Goal: Task Accomplishment & Management: Use online tool/utility

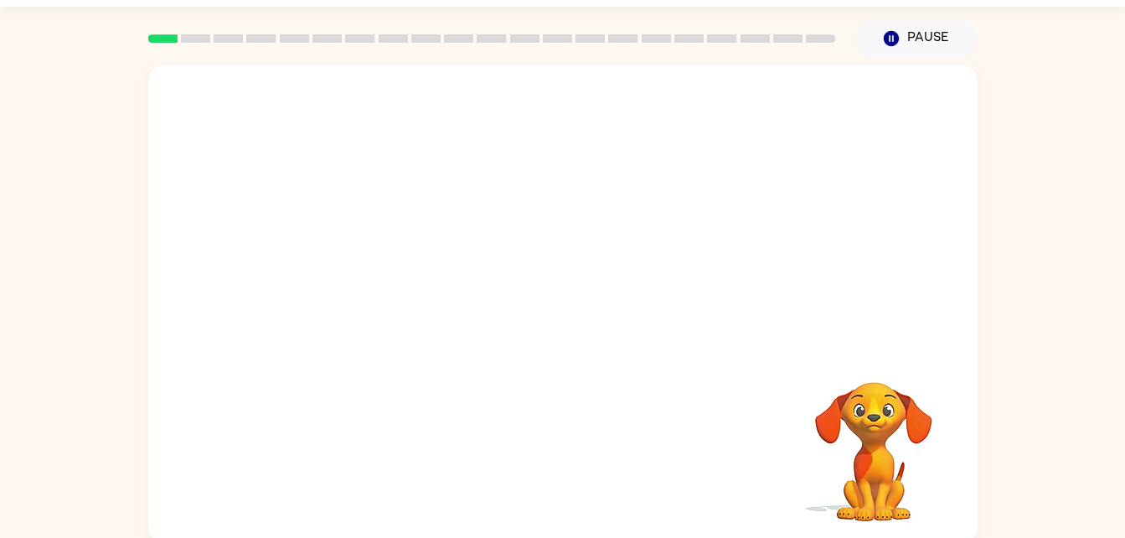
scroll to position [51, 0]
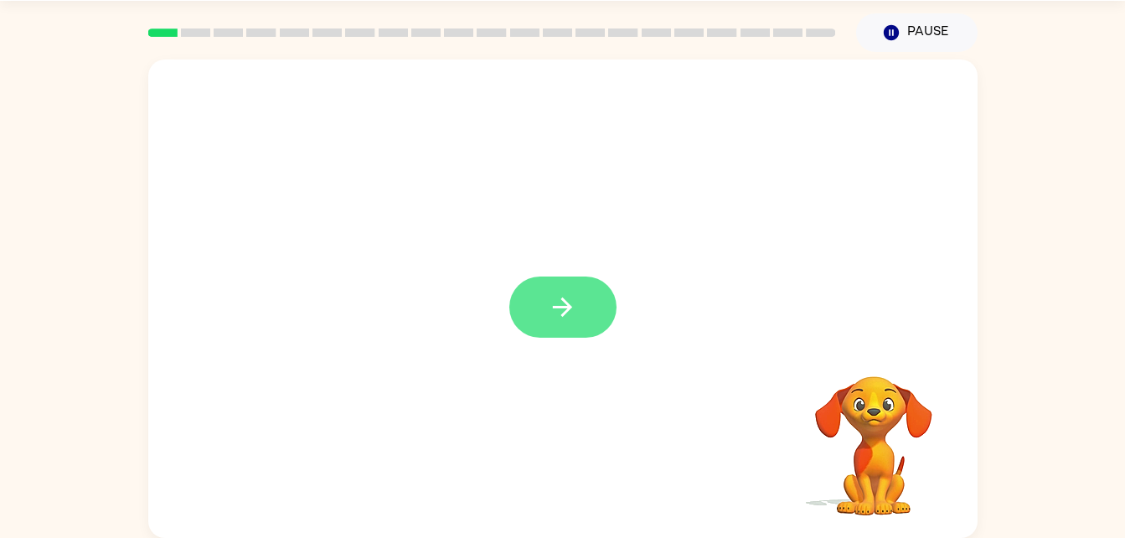
click at [566, 305] on icon "button" at bounding box center [562, 306] width 29 height 29
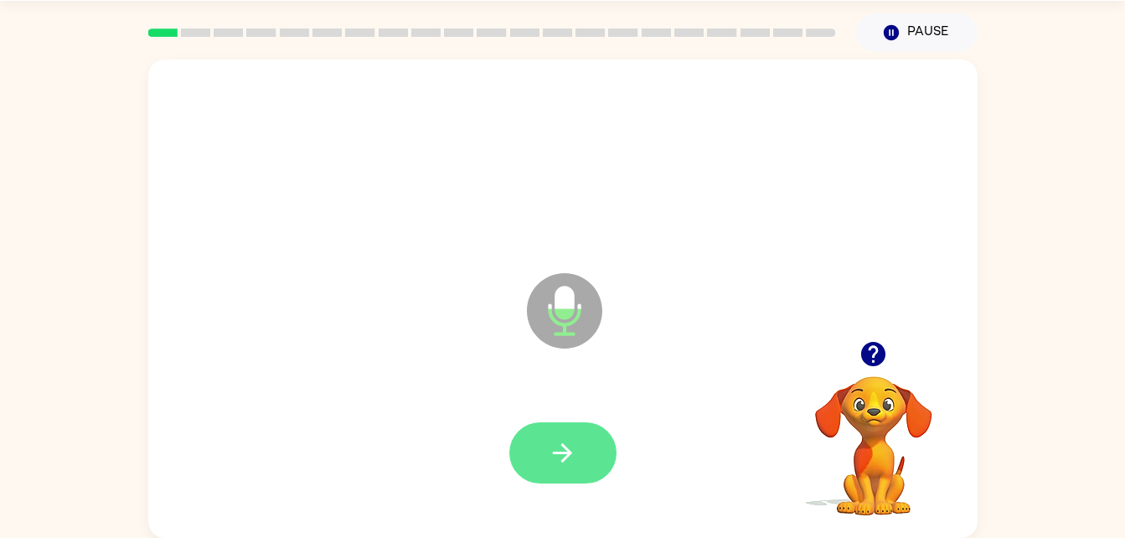
click at [559, 464] on icon "button" at bounding box center [562, 452] width 29 height 29
click at [554, 450] on icon "button" at bounding box center [562, 452] width 29 height 29
click at [557, 476] on button "button" at bounding box center [562, 452] width 107 height 61
click at [559, 456] on icon "button" at bounding box center [562, 452] width 29 height 29
click at [579, 466] on button "button" at bounding box center [562, 452] width 107 height 61
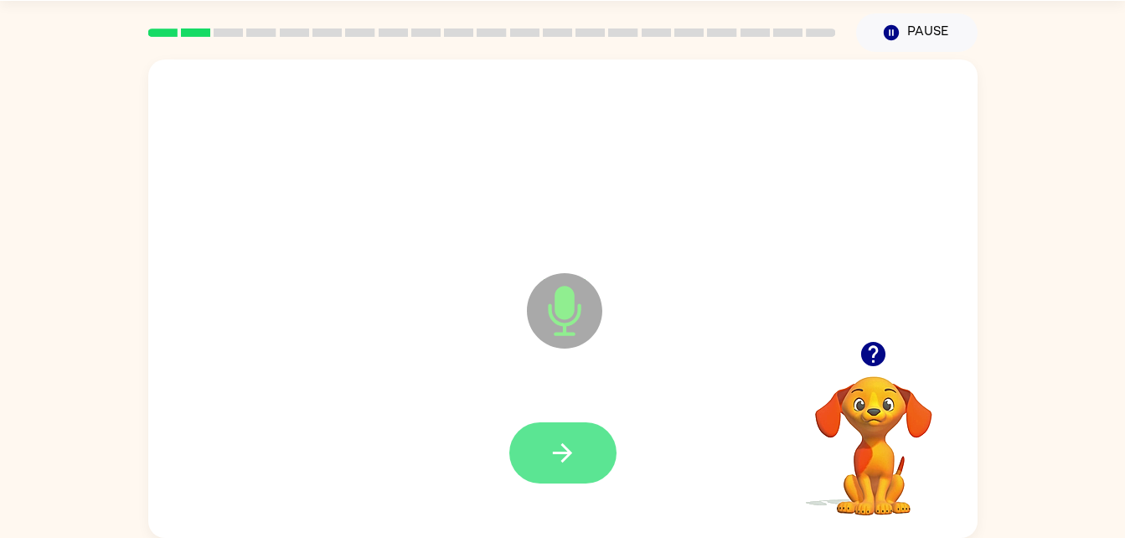
click at [569, 460] on icon "button" at bounding box center [562, 452] width 29 height 29
click at [580, 443] on button "button" at bounding box center [562, 452] width 107 height 61
click at [586, 423] on button "button" at bounding box center [562, 452] width 107 height 61
click at [591, 446] on button "button" at bounding box center [562, 452] width 107 height 61
click at [566, 456] on icon "button" at bounding box center [562, 452] width 19 height 19
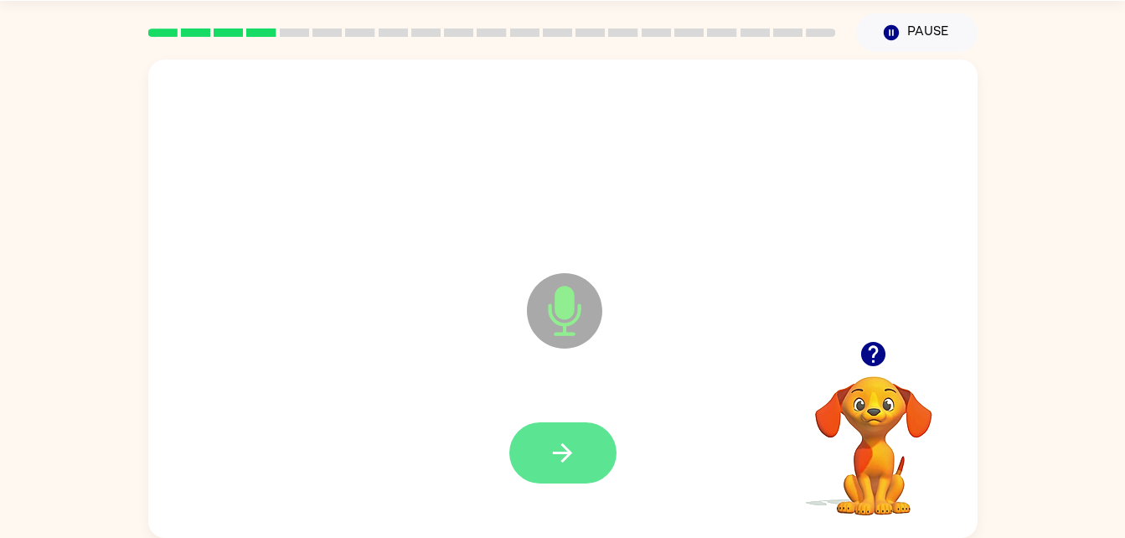
click at [578, 464] on button "button" at bounding box center [562, 452] width 107 height 61
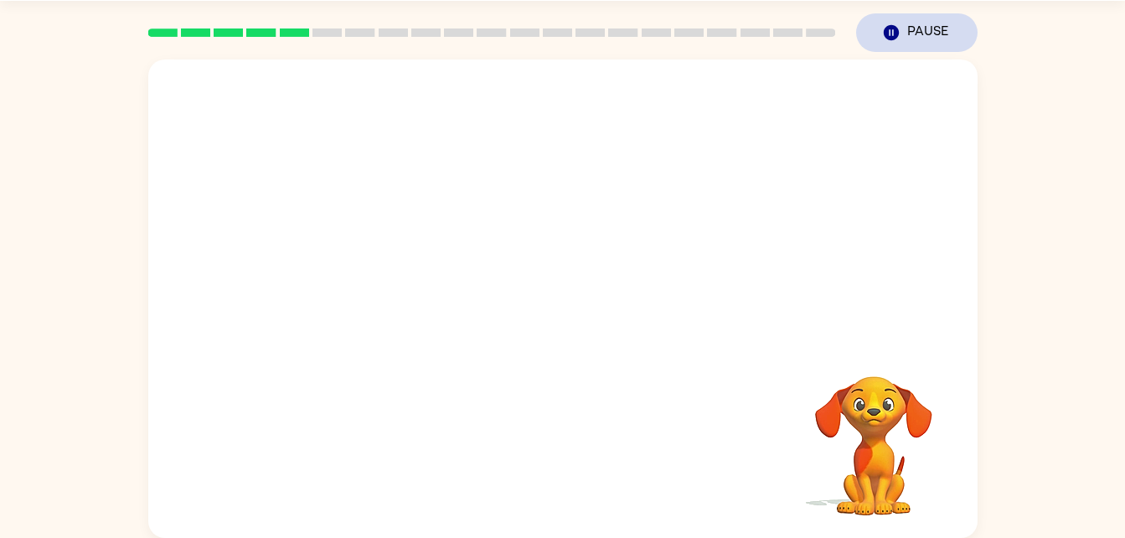
click at [901, 31] on button "Pause Pause" at bounding box center [916, 32] width 121 height 39
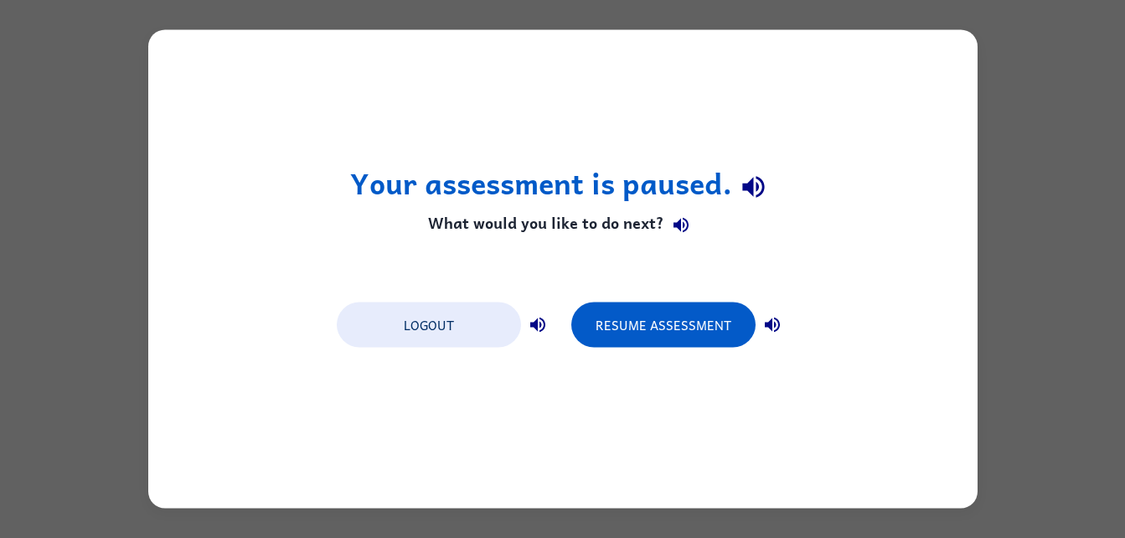
scroll to position [0, 0]
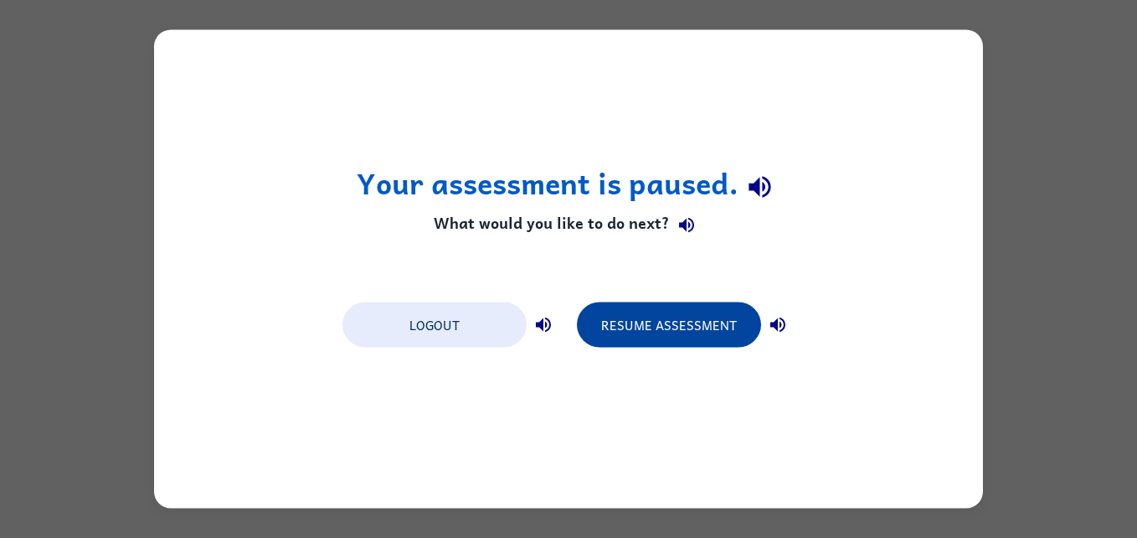
click at [703, 327] on button "Resume Assessment" at bounding box center [669, 324] width 184 height 45
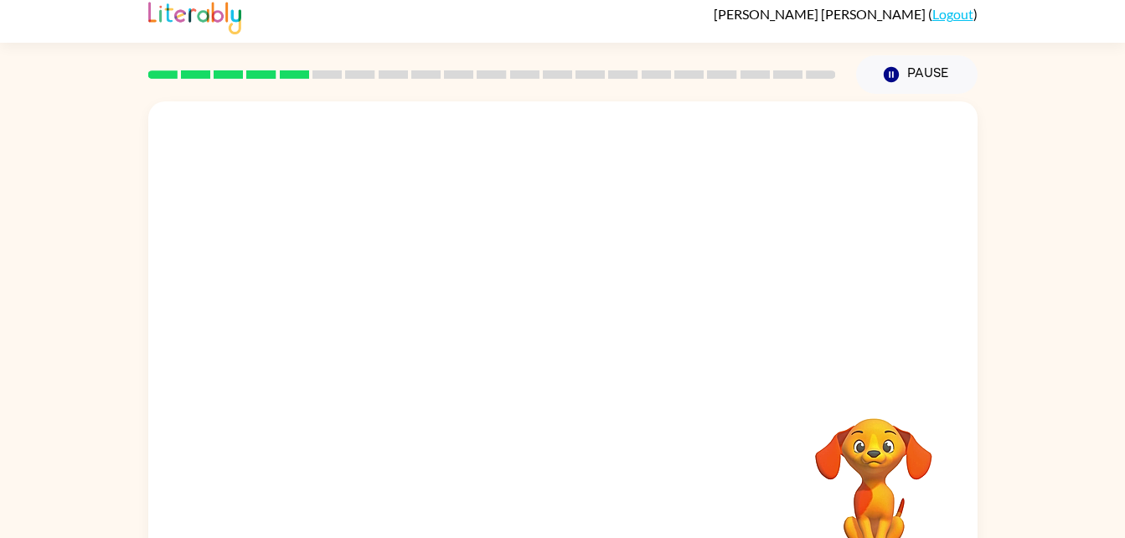
scroll to position [51, 0]
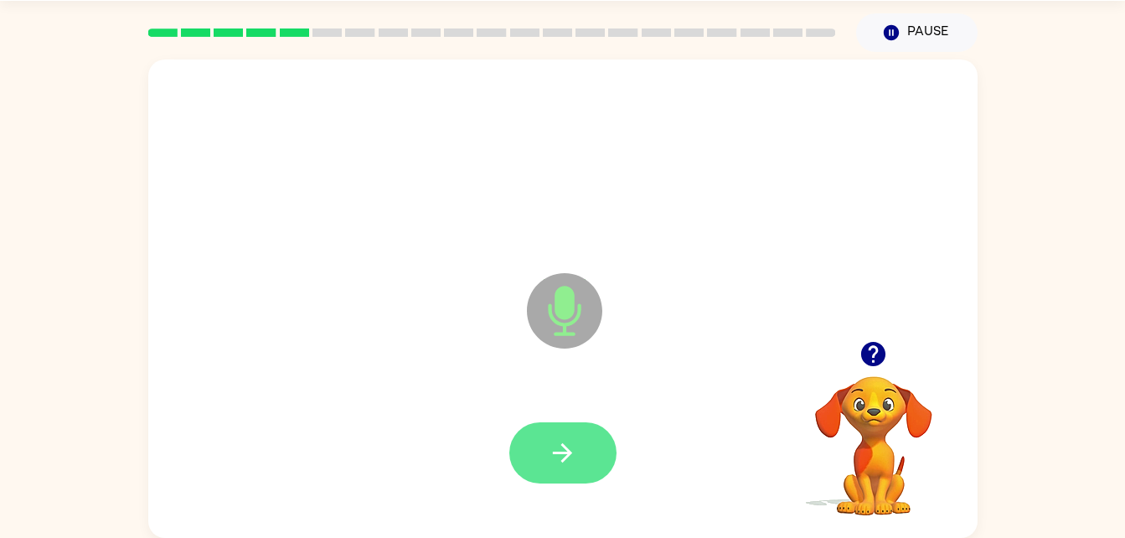
click at [580, 455] on button "button" at bounding box center [562, 452] width 107 height 61
click at [558, 446] on icon "button" at bounding box center [562, 452] width 29 height 29
click at [579, 447] on button "button" at bounding box center [562, 452] width 107 height 61
click at [600, 453] on button "button" at bounding box center [562, 452] width 107 height 61
click at [576, 435] on button "button" at bounding box center [562, 452] width 107 height 61
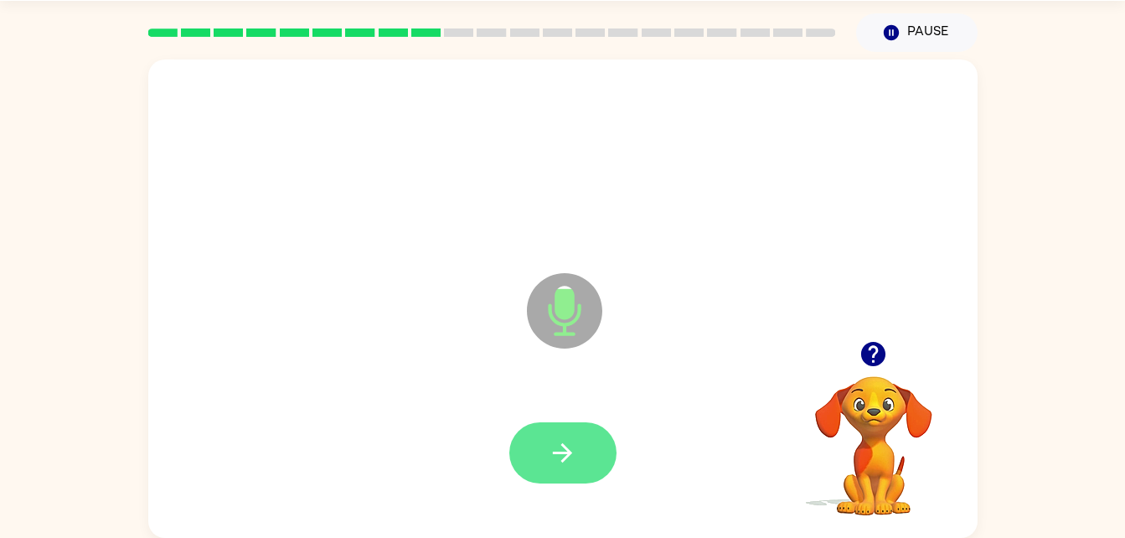
click at [594, 464] on button "button" at bounding box center [562, 452] width 107 height 61
click at [563, 456] on icon "button" at bounding box center [562, 452] width 29 height 29
click at [570, 459] on icon "button" at bounding box center [562, 452] width 29 height 29
click at [607, 446] on button "button" at bounding box center [562, 452] width 107 height 61
click at [574, 452] on icon "button" at bounding box center [562, 452] width 29 height 29
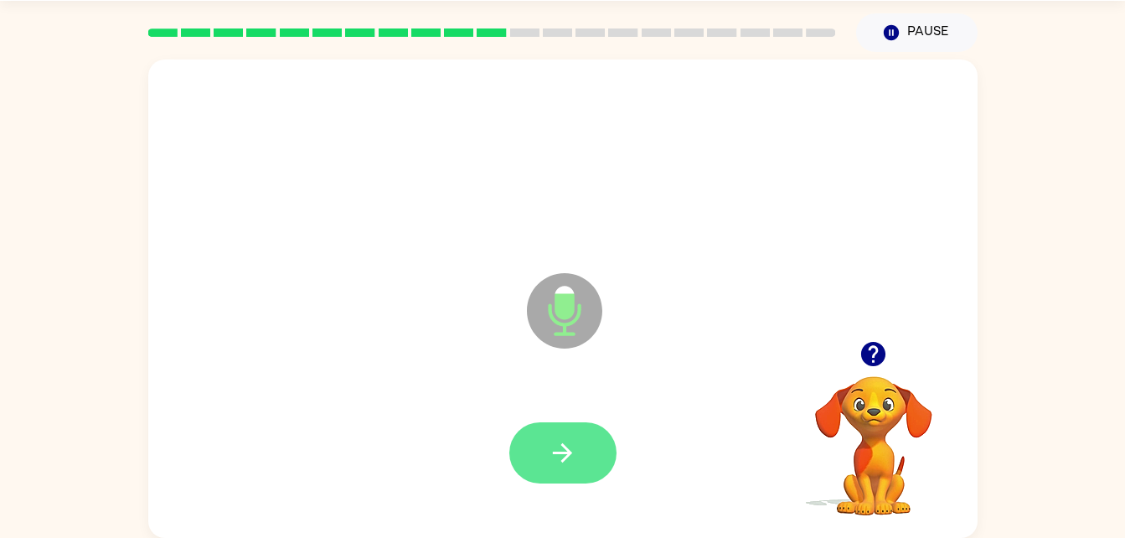
click at [595, 443] on button "button" at bounding box center [562, 452] width 107 height 61
click at [574, 444] on icon "button" at bounding box center [562, 452] width 29 height 29
click at [576, 445] on icon "button" at bounding box center [562, 452] width 29 height 29
click at [575, 461] on icon "button" at bounding box center [562, 452] width 29 height 29
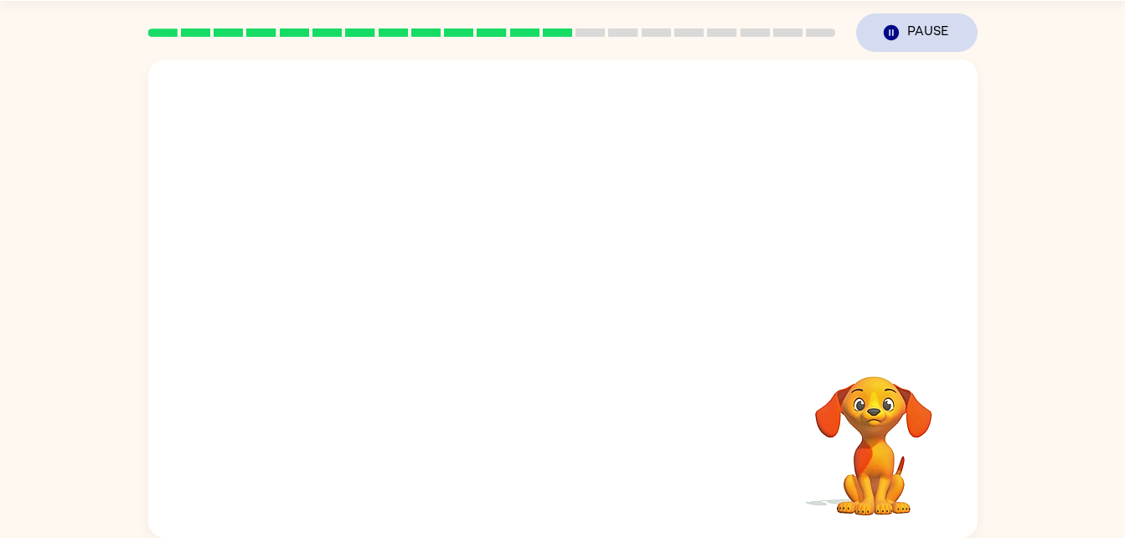
click at [886, 36] on icon "button" at bounding box center [890, 32] width 15 height 15
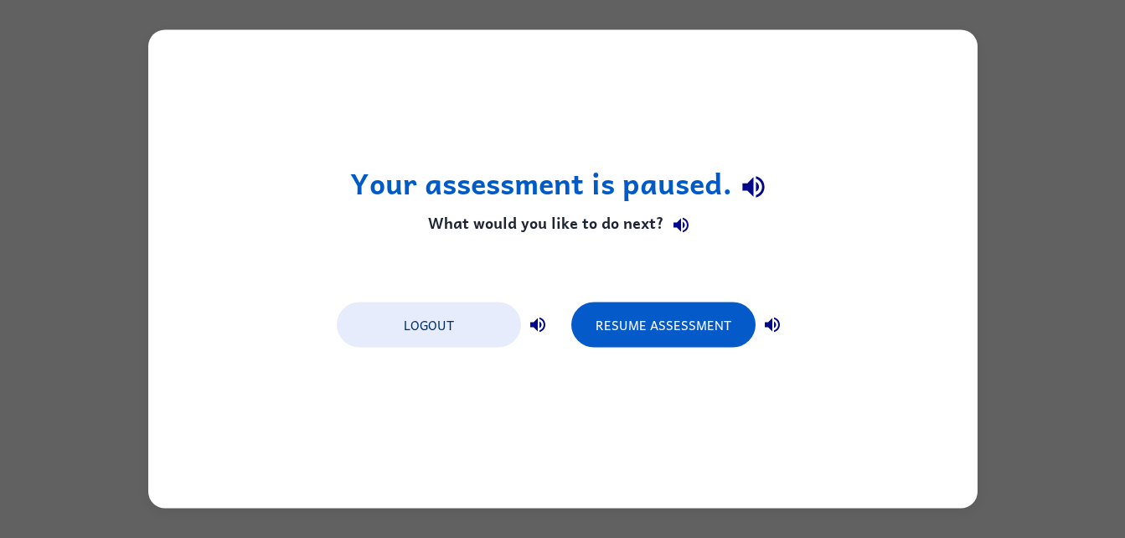
scroll to position [0, 0]
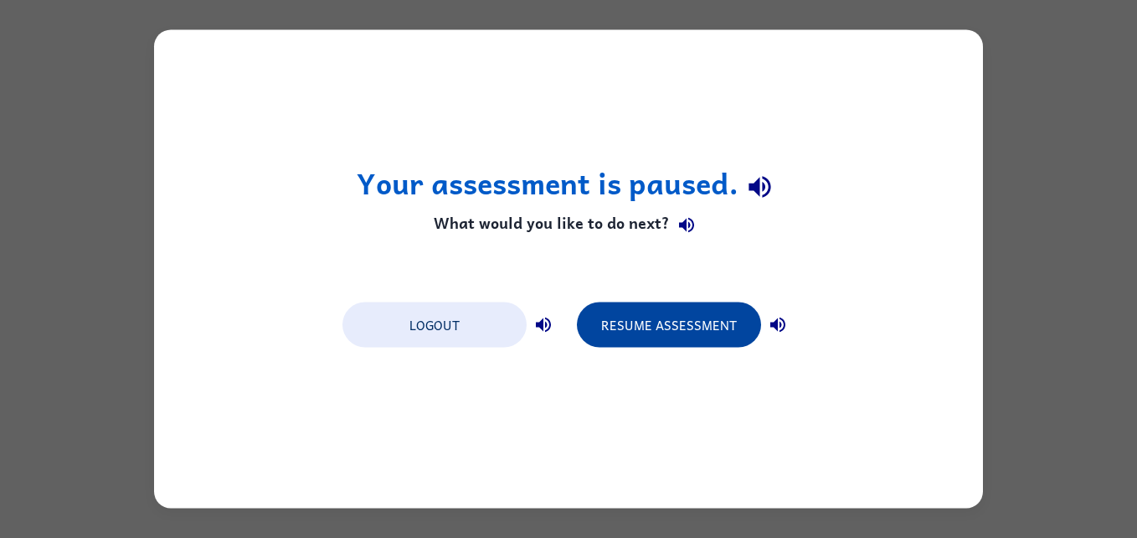
click at [717, 326] on button "Resume Assessment" at bounding box center [669, 324] width 184 height 45
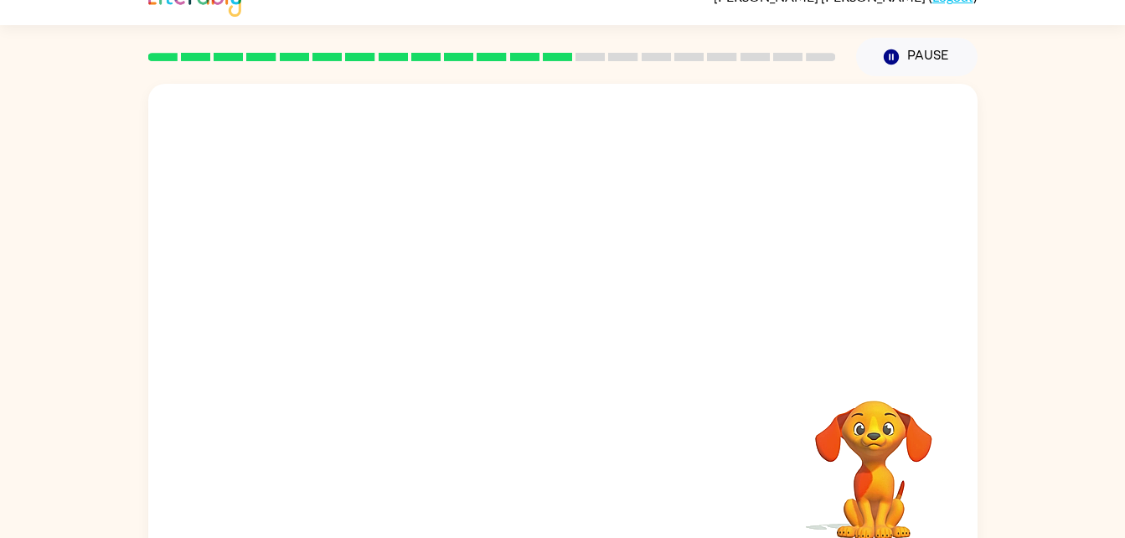
scroll to position [51, 0]
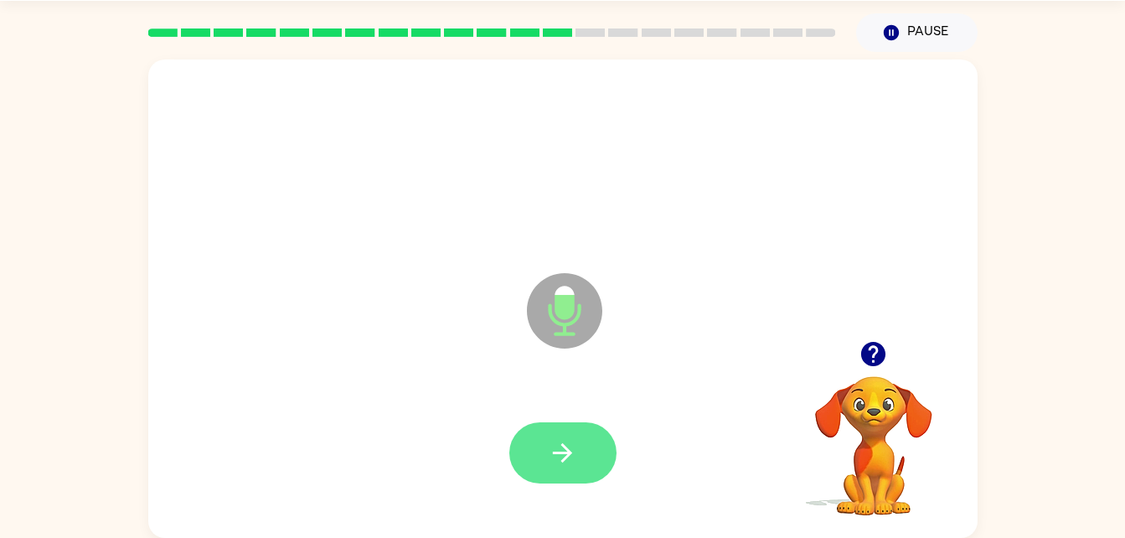
click at [600, 464] on button "button" at bounding box center [562, 452] width 107 height 61
click at [586, 474] on button "button" at bounding box center [562, 452] width 107 height 61
click at [612, 435] on div at bounding box center [562, 452] width 107 height 61
click at [581, 430] on button "button" at bounding box center [562, 452] width 107 height 61
click at [584, 451] on button "button" at bounding box center [562, 452] width 107 height 61
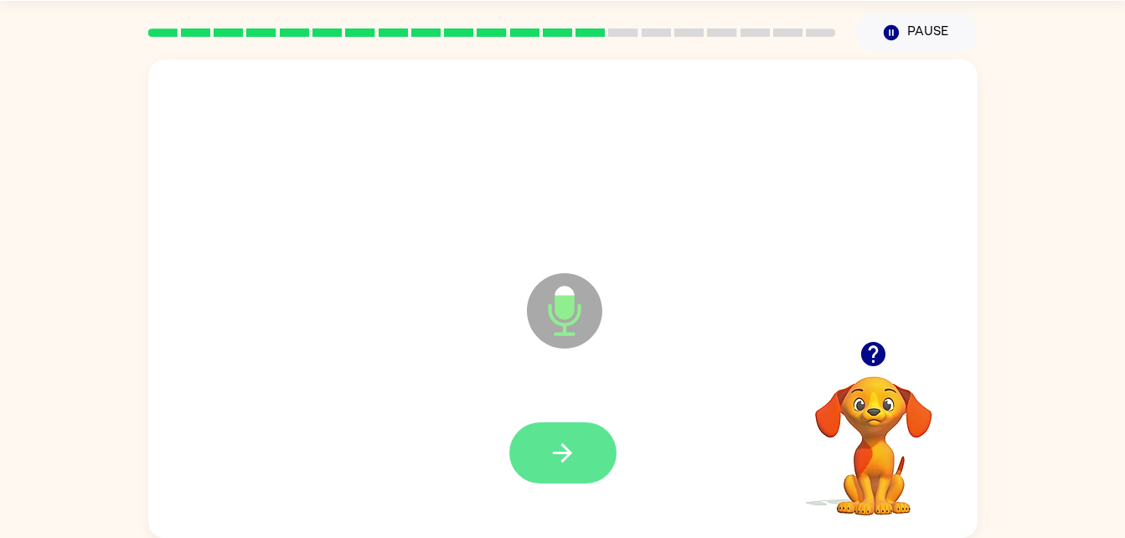
click at [586, 476] on button "button" at bounding box center [562, 452] width 107 height 61
click at [600, 432] on button "button" at bounding box center [562, 452] width 107 height 61
click at [574, 464] on icon "button" at bounding box center [562, 452] width 29 height 29
click at [580, 482] on button "button" at bounding box center [562, 452] width 107 height 61
click at [585, 456] on button "button" at bounding box center [562, 452] width 107 height 61
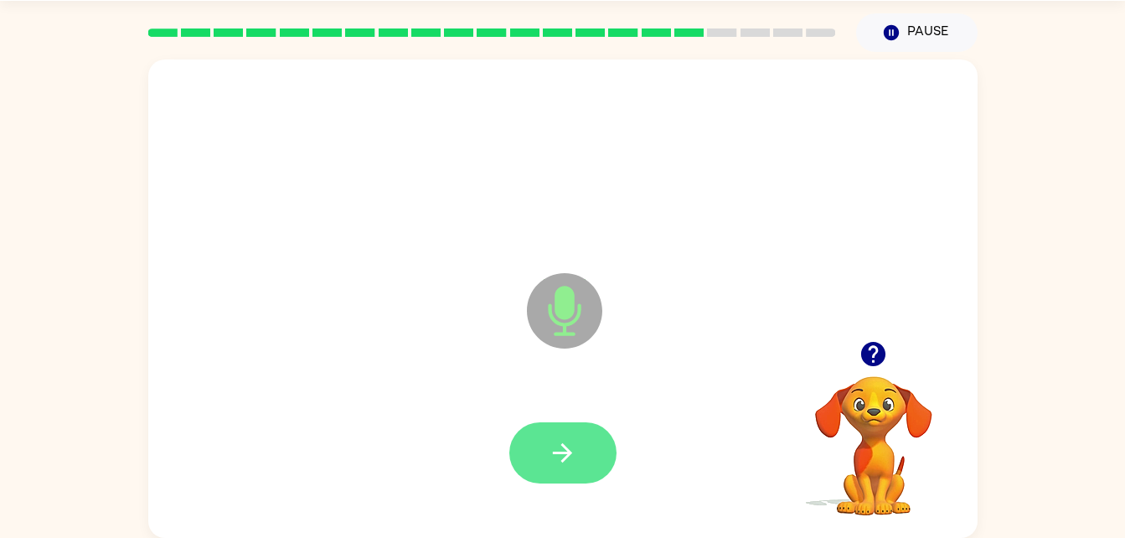
click at [586, 479] on button "button" at bounding box center [562, 452] width 107 height 61
click at [577, 449] on button "button" at bounding box center [562, 452] width 107 height 61
click at [556, 451] on icon "button" at bounding box center [562, 452] width 19 height 19
click at [549, 469] on button "button" at bounding box center [562, 452] width 107 height 61
click at [551, 471] on button "button" at bounding box center [562, 452] width 107 height 61
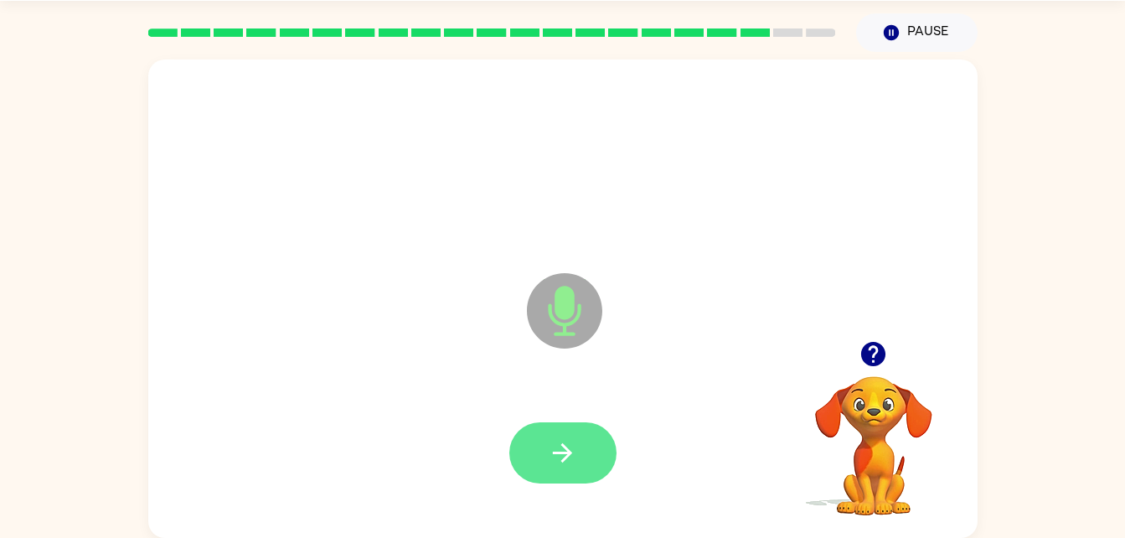
click at [585, 446] on button "button" at bounding box center [562, 452] width 107 height 61
click at [586, 471] on button "button" at bounding box center [562, 452] width 107 height 61
click at [581, 460] on button "button" at bounding box center [562, 452] width 107 height 61
click at [572, 450] on icon "button" at bounding box center [562, 452] width 29 height 29
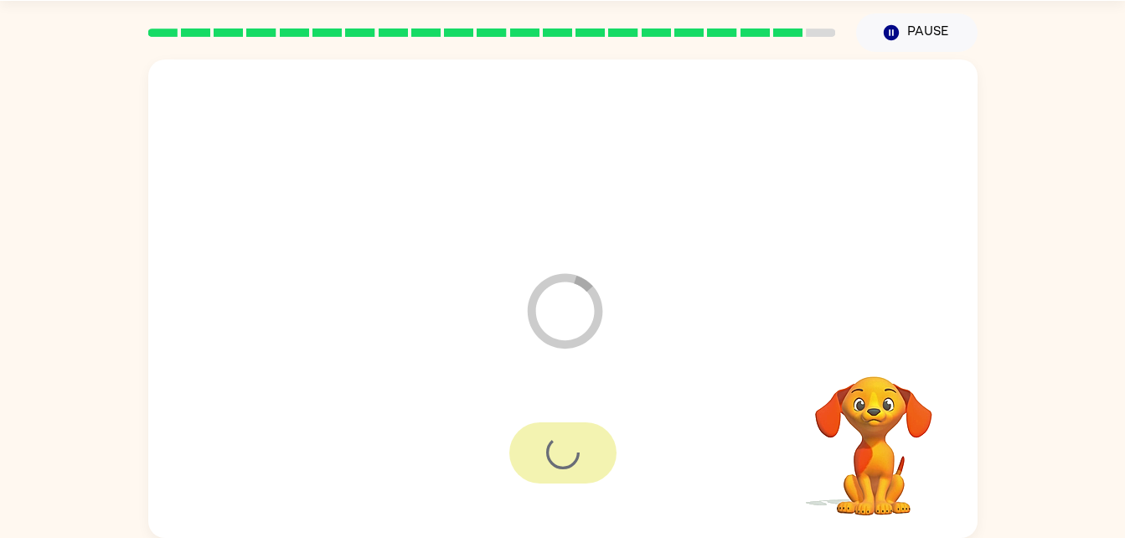
scroll to position [21, 0]
